Goal: Information Seeking & Learning: Learn about a topic

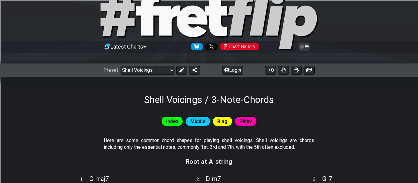
scroll to position [23, 0]
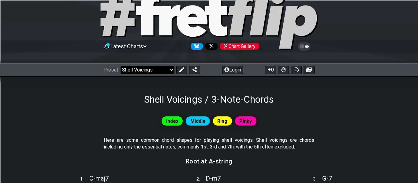
click at [164, 67] on select "Welcome to #fretflip! Initial Preset Custom Preset Minor Pentatonic Major Penta…" at bounding box center [148, 70] width 54 height 9
click at [121, 66] on select "Welcome to #fretflip! Initial Preset Custom Preset Minor Pentatonic Major Penta…" at bounding box center [148, 70] width 54 height 9
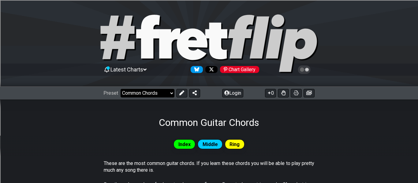
click at [143, 95] on select "Welcome to #fretflip! Initial Preset Custom Preset Minor Pentatonic Major Penta…" at bounding box center [148, 93] width 54 height 9
click at [121, 89] on select "Welcome to #fretflip! Initial Preset Custom Preset Minor Pentatonic Major Penta…" at bounding box center [148, 93] width 54 height 9
select select "/movable-7th-chords"
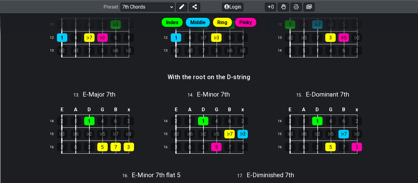
scroll to position [511, 0]
